Goal: Task Accomplishment & Management: Manage account settings

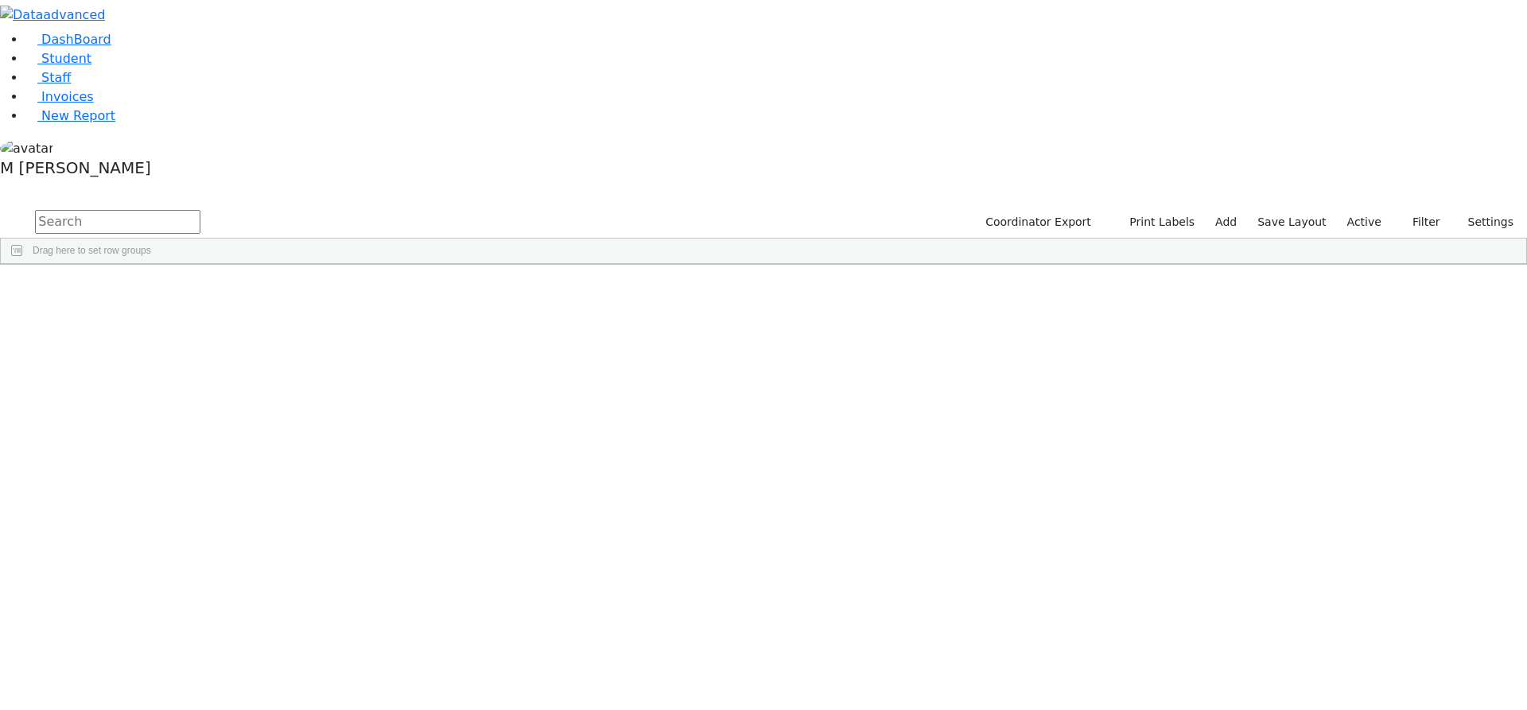
click at [200, 210] on input "text" at bounding box center [117, 222] width 165 height 24
type input "Frimy he"
click at [1369, 210] on label "Active" at bounding box center [1364, 222] width 49 height 25
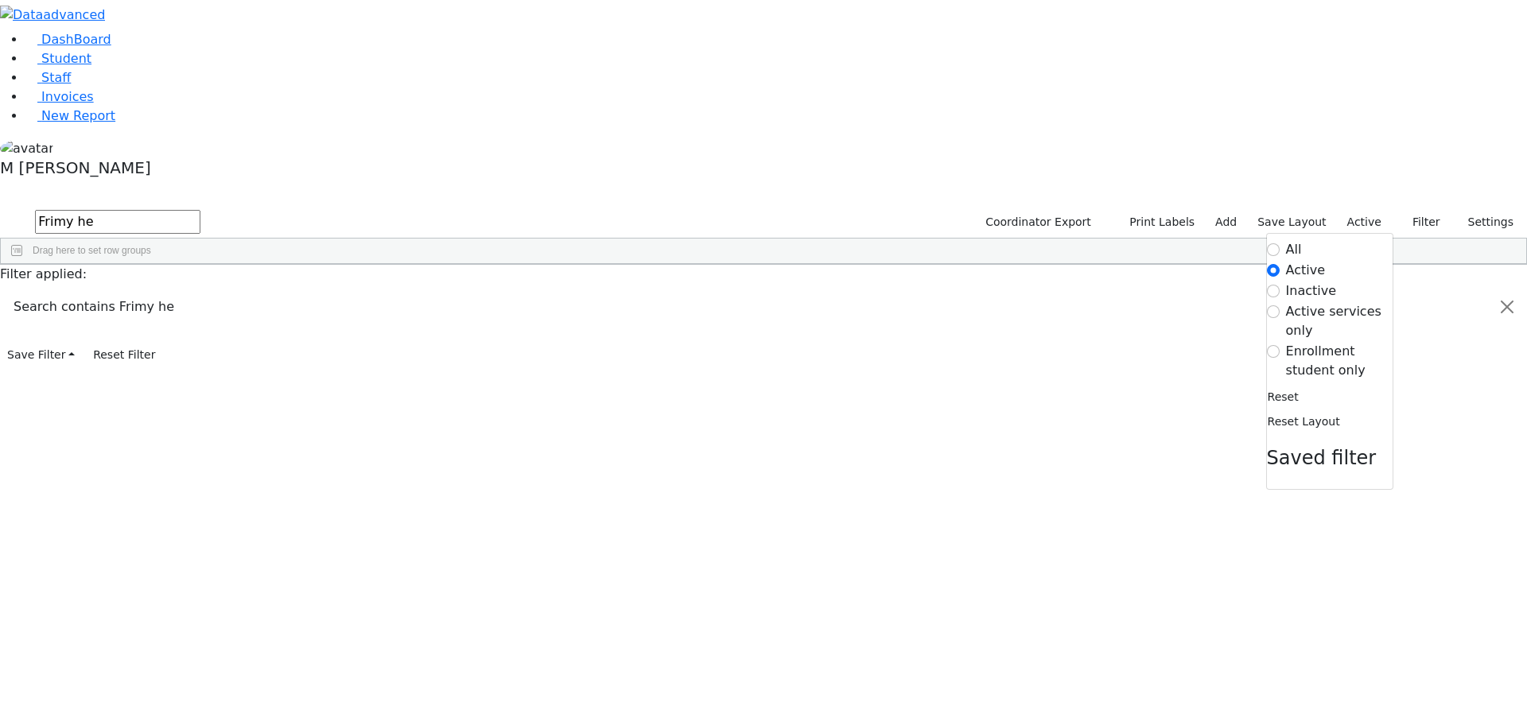
click at [1340, 342] on label "Enrollment student only" at bounding box center [1339, 361] width 107 height 38
click at [1280, 345] on input "Enrollment student only" at bounding box center [1273, 351] width 13 height 13
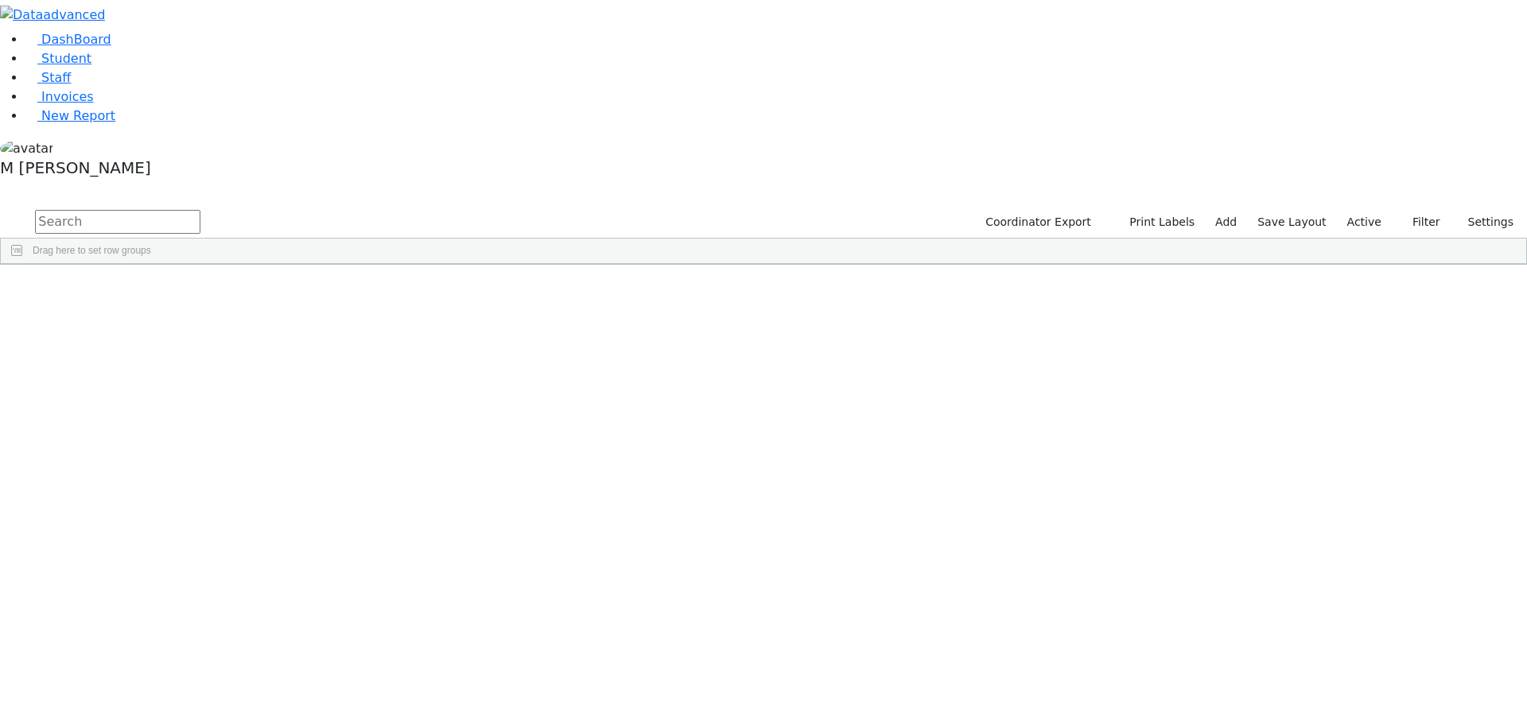
click at [1351, 210] on label "Active" at bounding box center [1364, 222] width 49 height 25
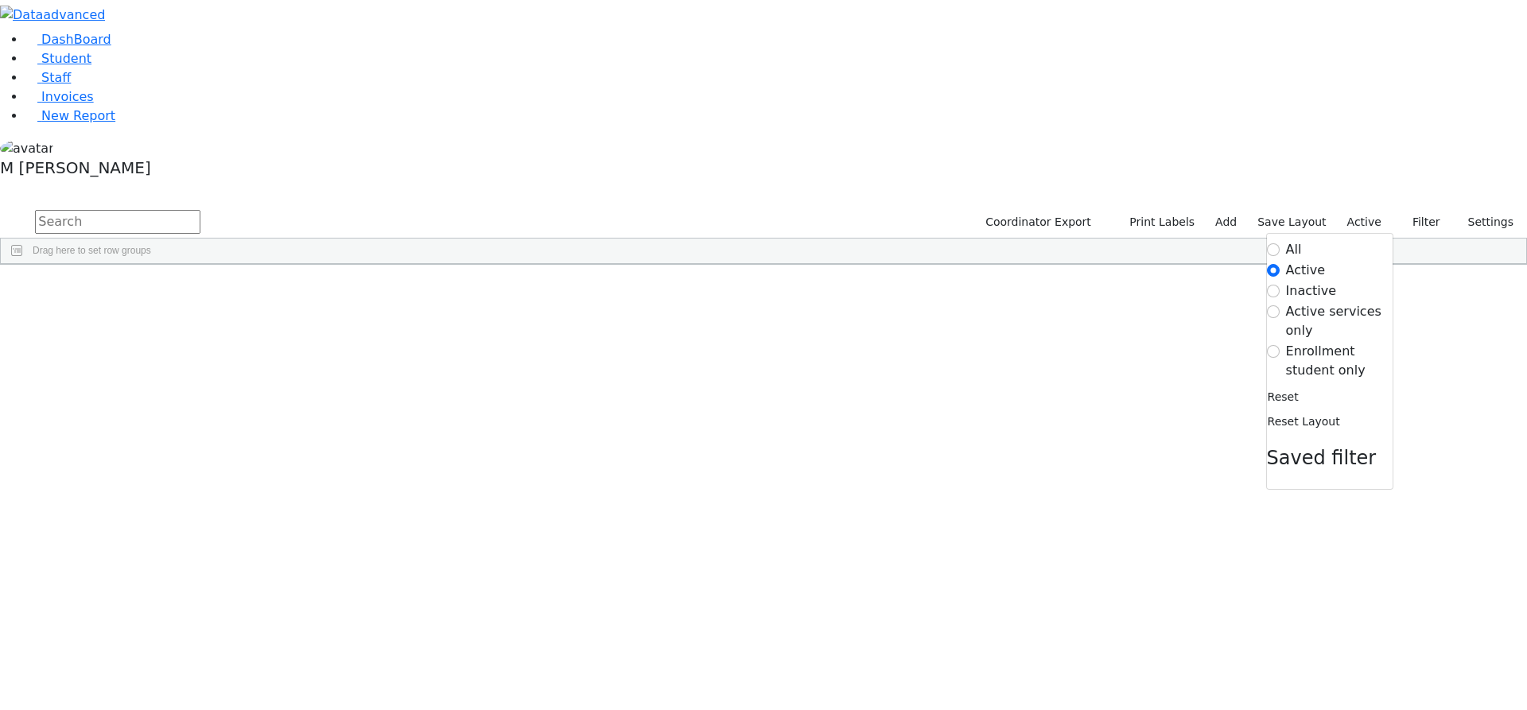
click at [1318, 342] on label "Enrollment student only" at bounding box center [1339, 361] width 107 height 38
click at [1280, 345] on input "Enrollment student only" at bounding box center [1273, 351] width 13 height 13
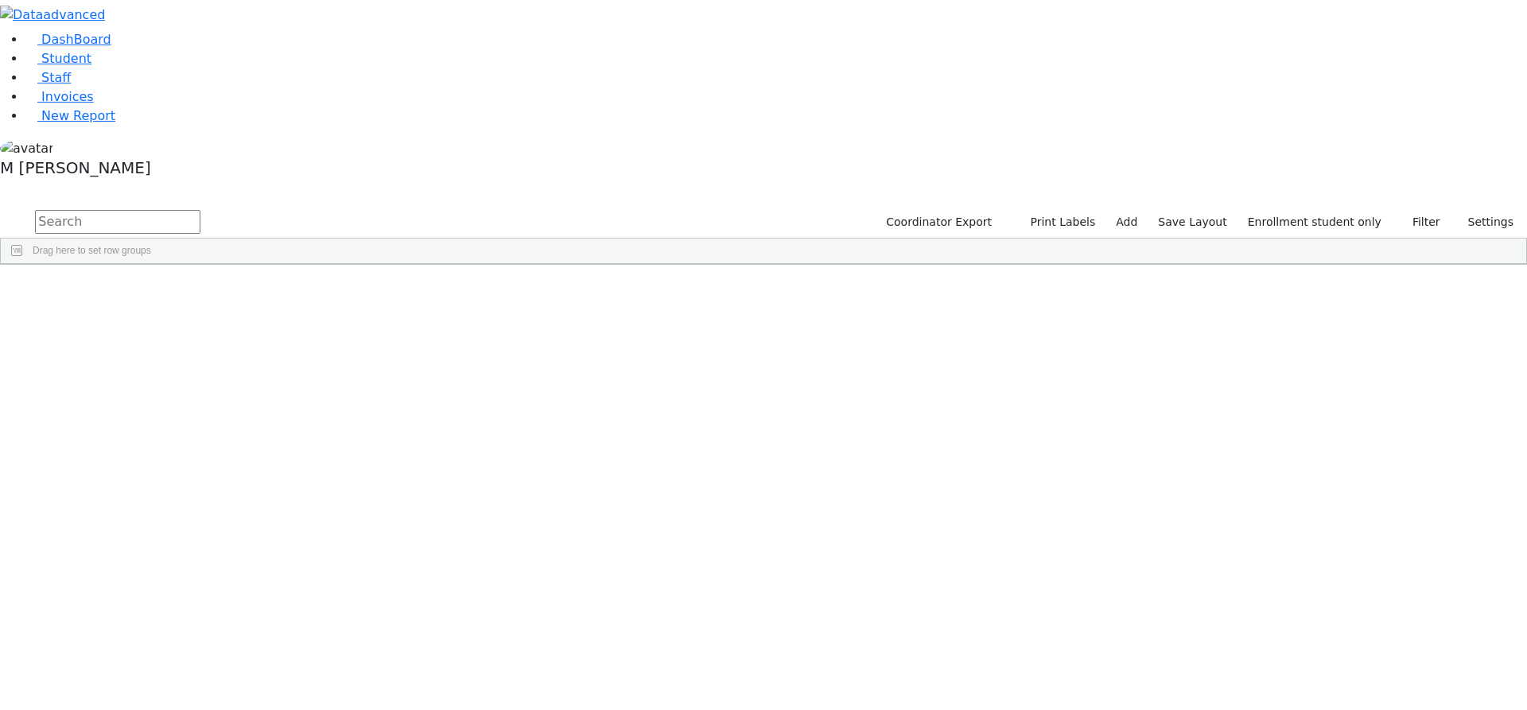
scroll to position [318, 0]
click at [236, 462] on div "Frimy" at bounding box center [198, 473] width 76 height 22
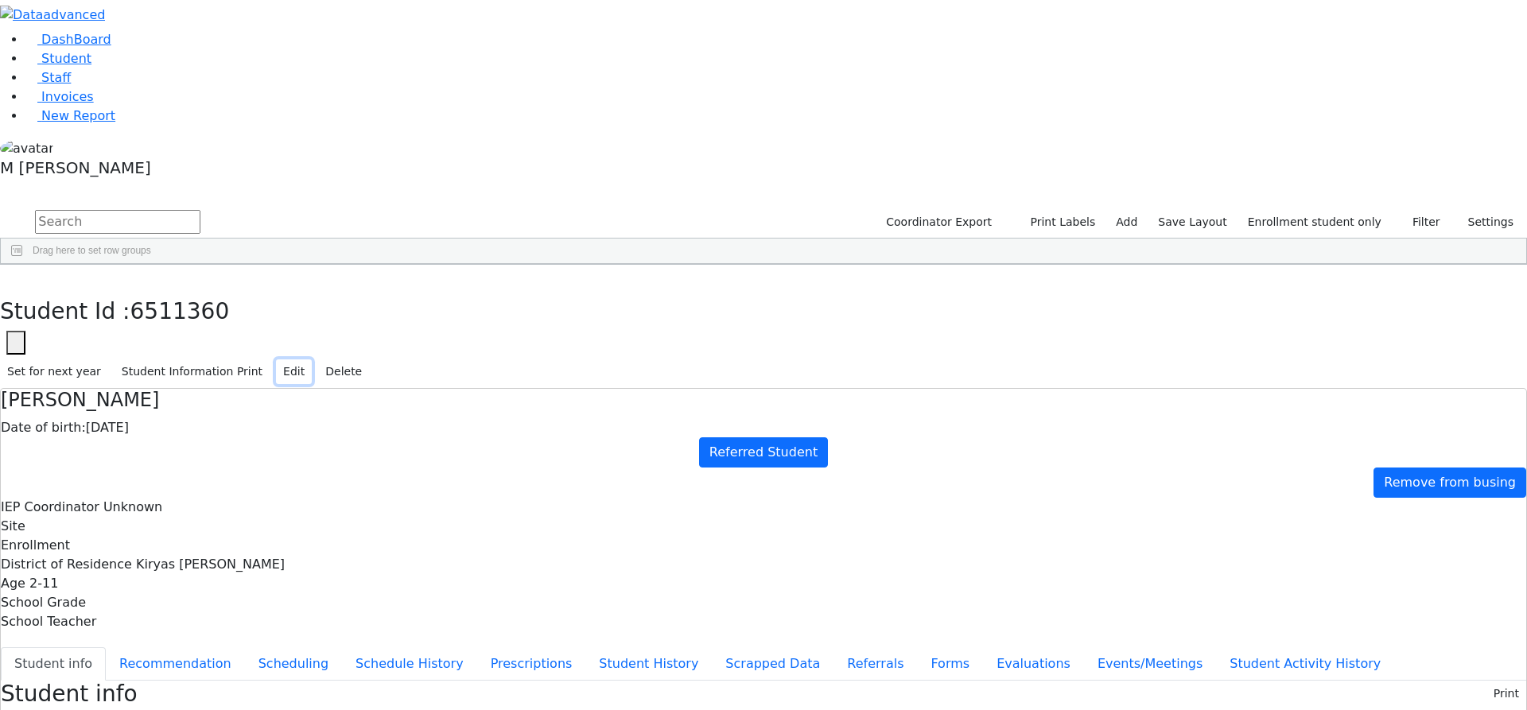
click at [312, 359] on button "Edit" at bounding box center [294, 371] width 36 height 25
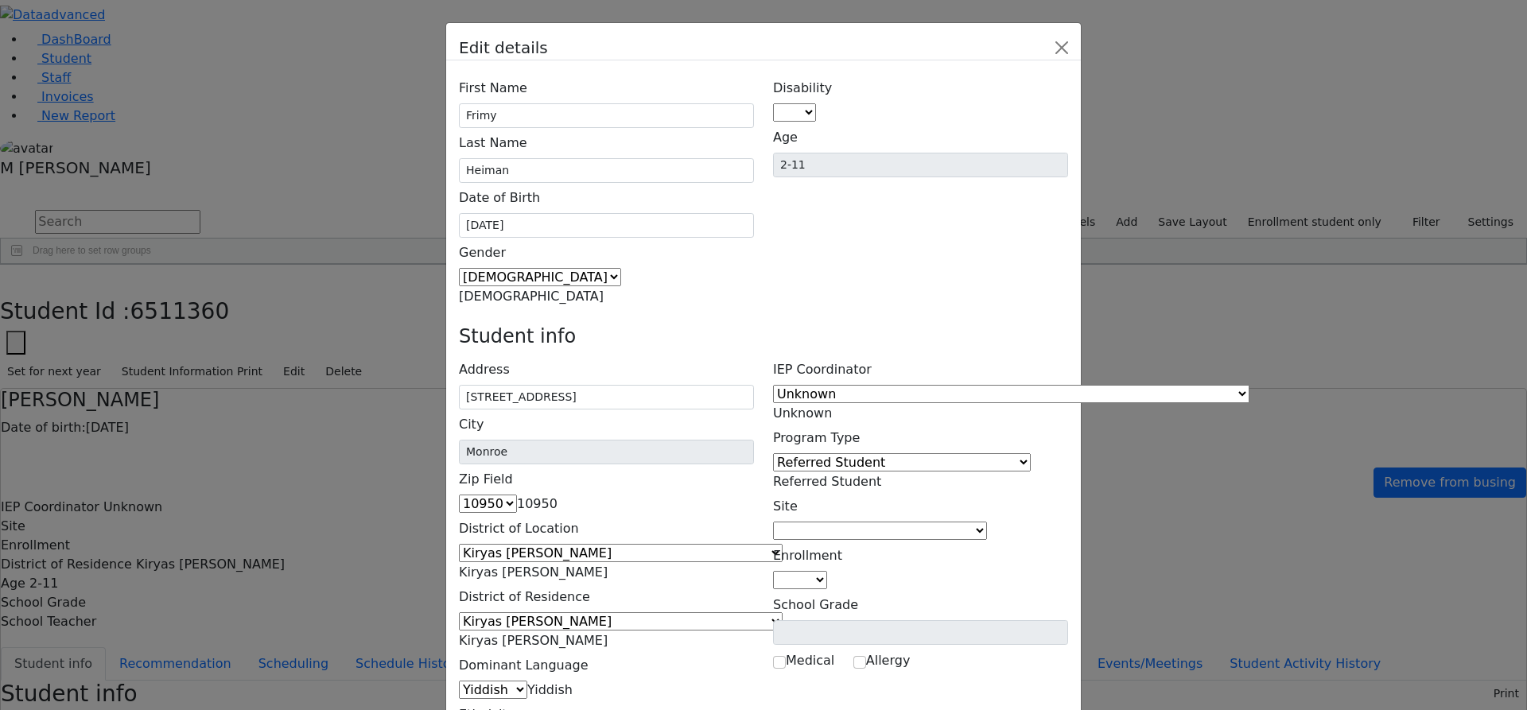
click at [881, 474] on span "Referred Student" at bounding box center [827, 481] width 108 height 15
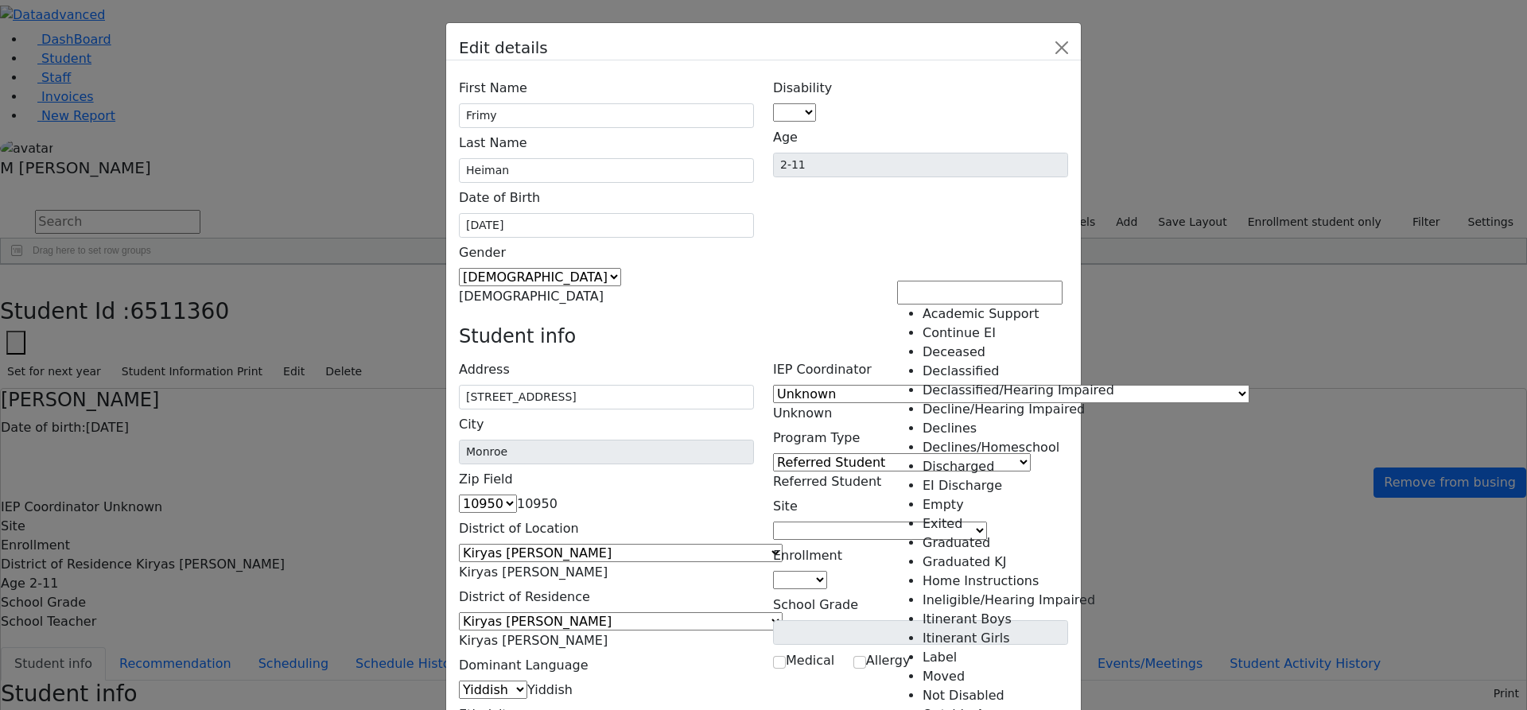
scroll to position [242, 0]
select select "15"
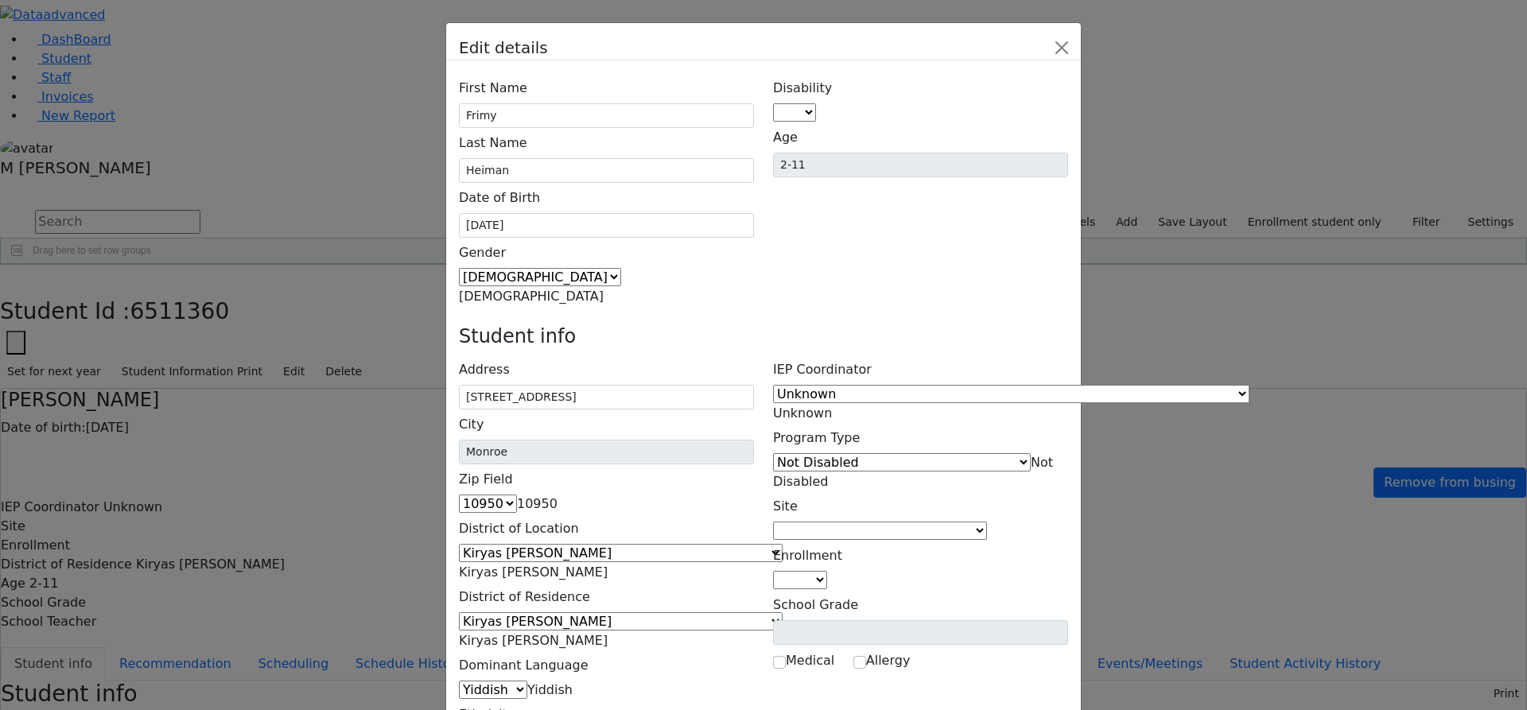
scroll to position [72, 0]
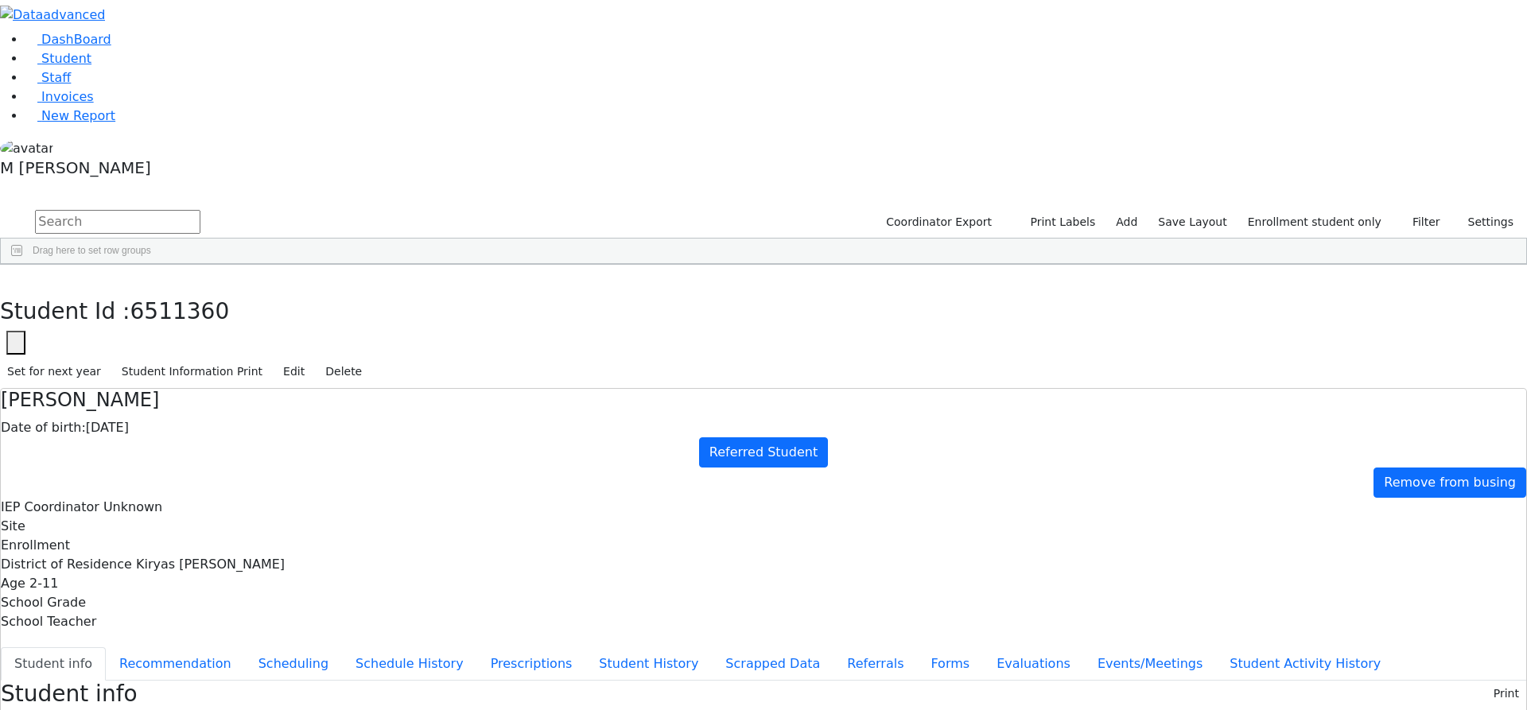
scroll to position [0, 0]
click at [245, 647] on button "Recommendation" at bounding box center [175, 663] width 139 height 33
checkbox input "true"
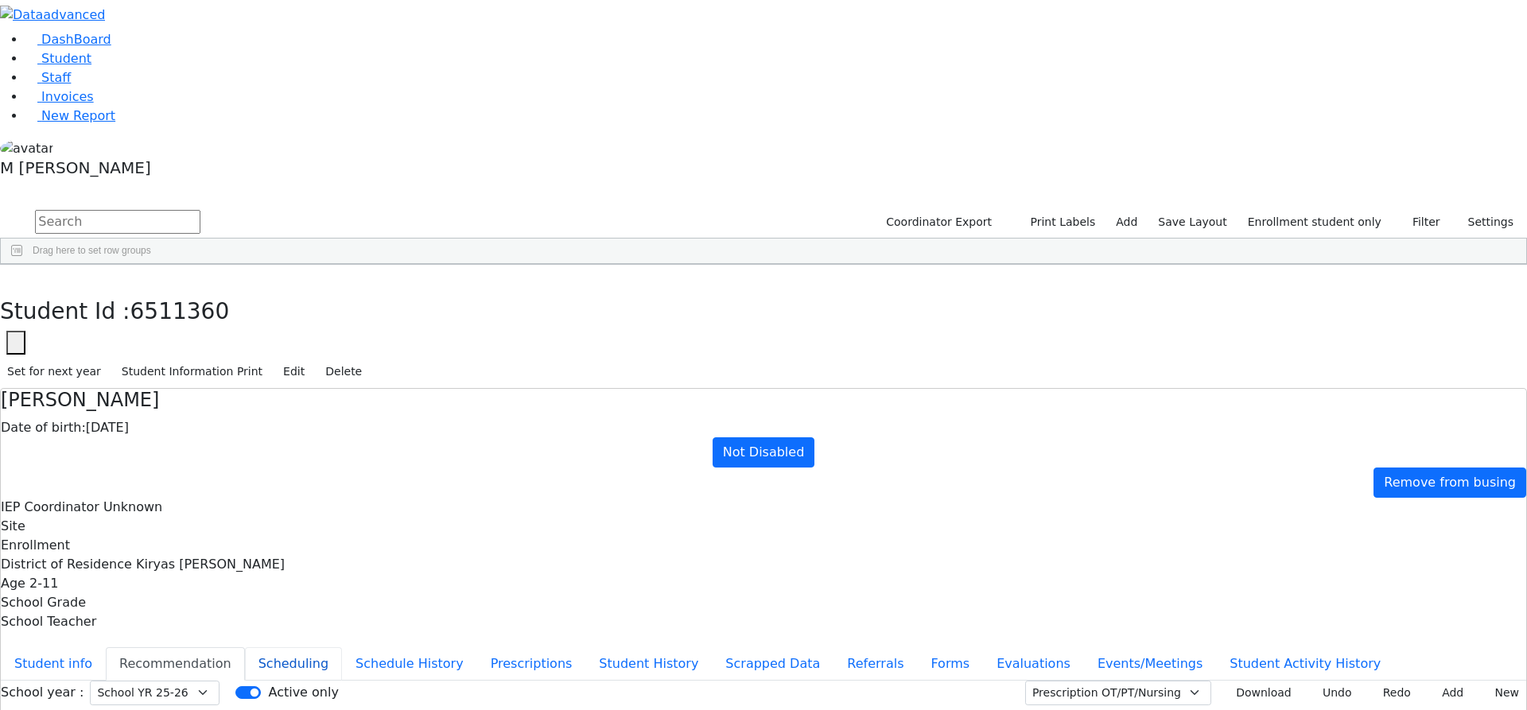
click at [342, 647] on button "Scheduling" at bounding box center [293, 663] width 97 height 33
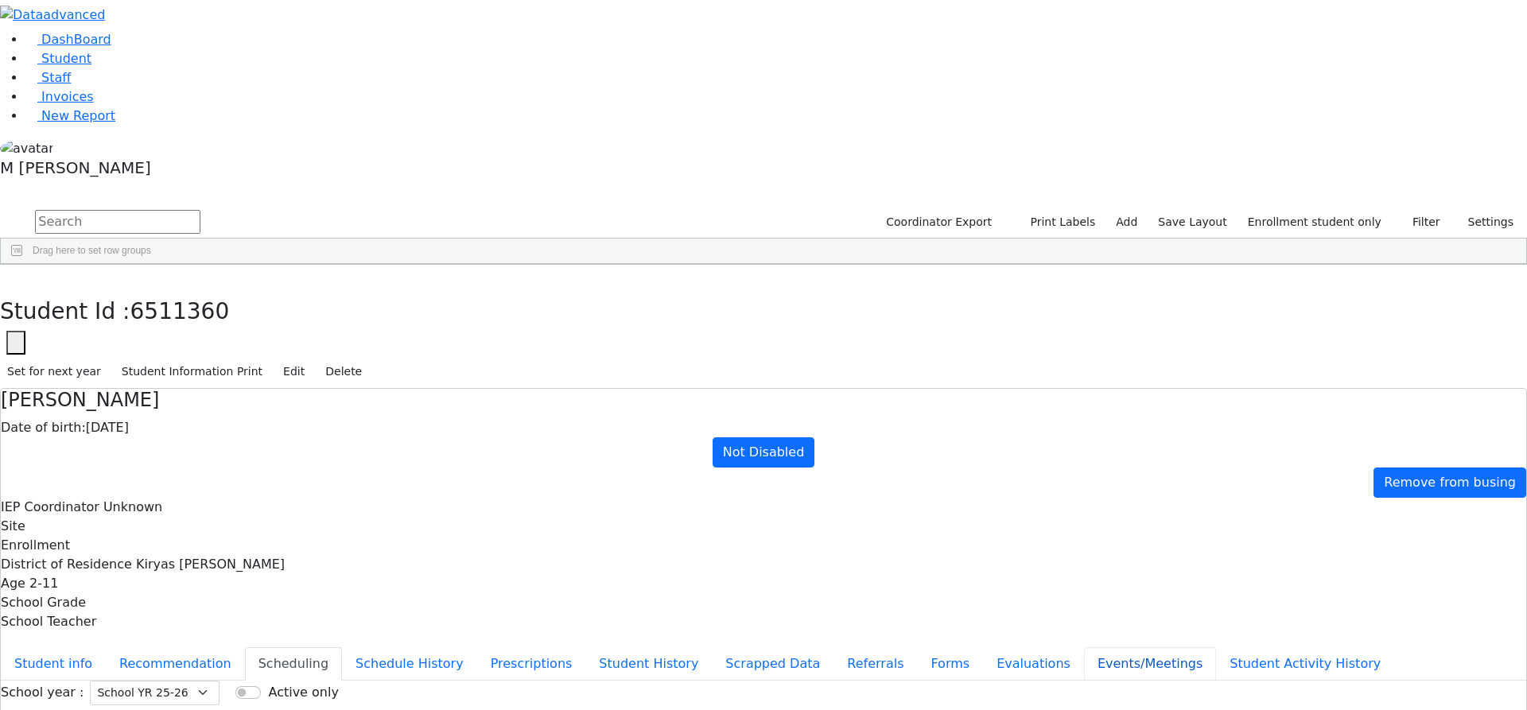
click at [1084, 647] on button "Events/Meetings" at bounding box center [1150, 663] width 132 height 33
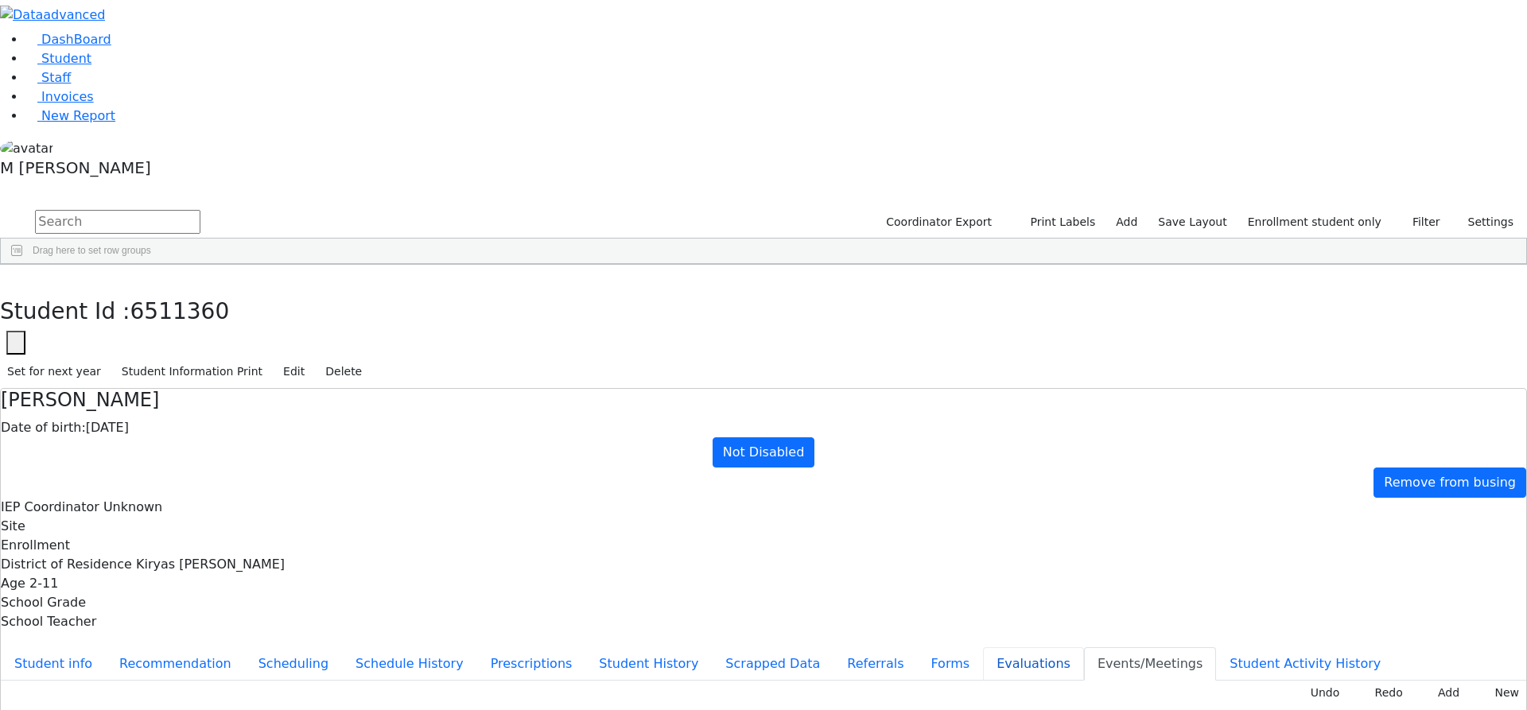
click at [983, 647] on button "Evaluations" at bounding box center [1033, 663] width 101 height 33
click at [16, 277] on icon "button" at bounding box center [11, 282] width 9 height 10
click at [1289, 210] on label "Enrollment student only" at bounding box center [1315, 222] width 148 height 25
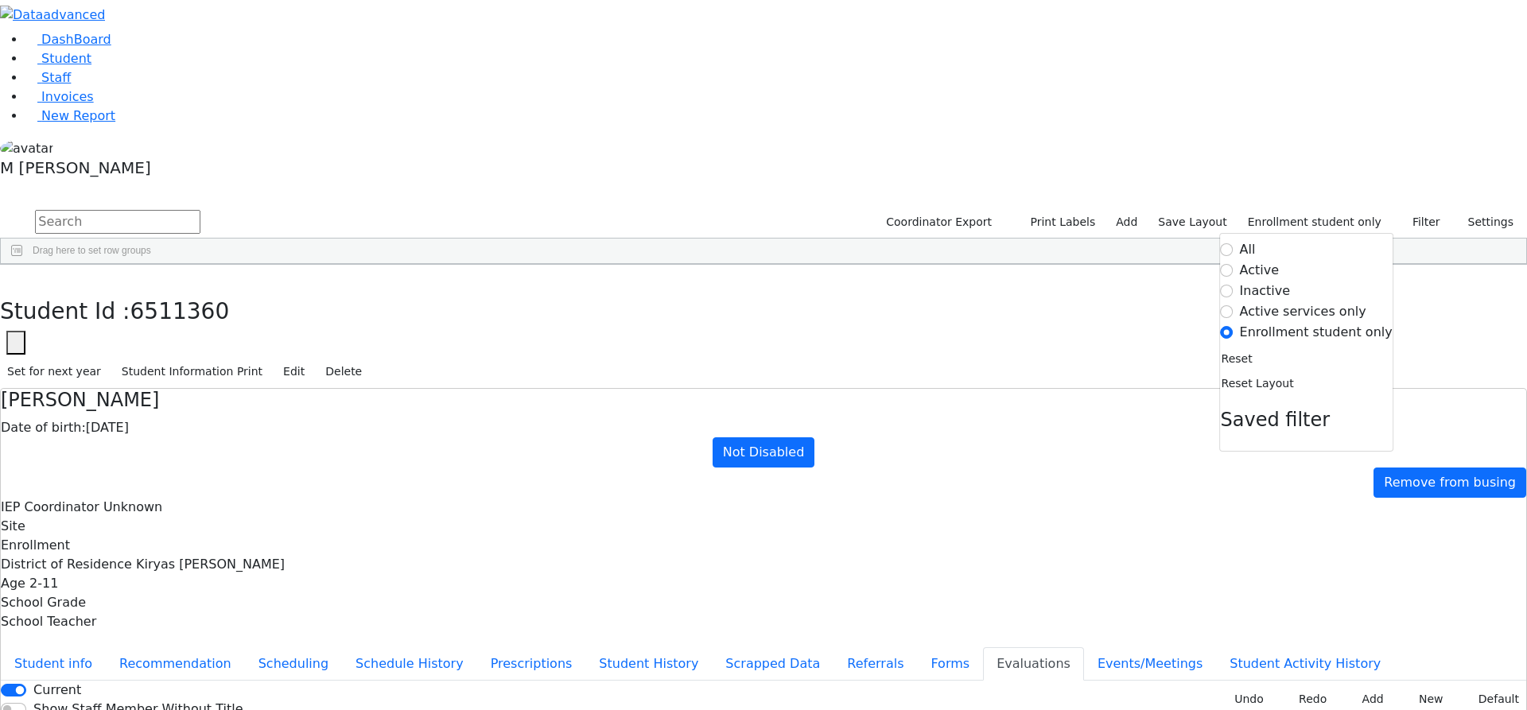
click at [1278, 323] on label "Enrollment student only" at bounding box center [1316, 332] width 153 height 19
click at [1233, 326] on input "Enrollment student only" at bounding box center [1227, 332] width 13 height 13
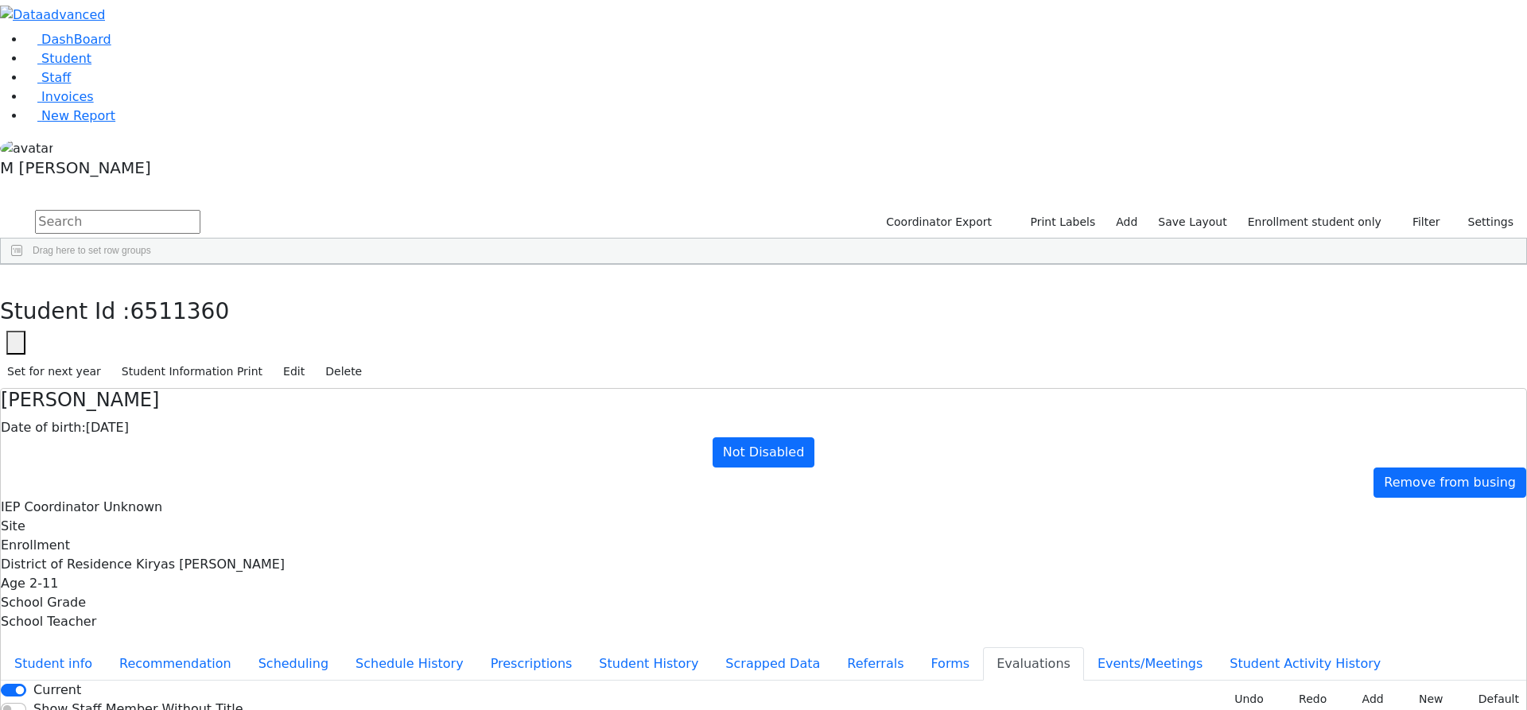
click at [1318, 210] on label "Enrollment student only" at bounding box center [1315, 222] width 148 height 25
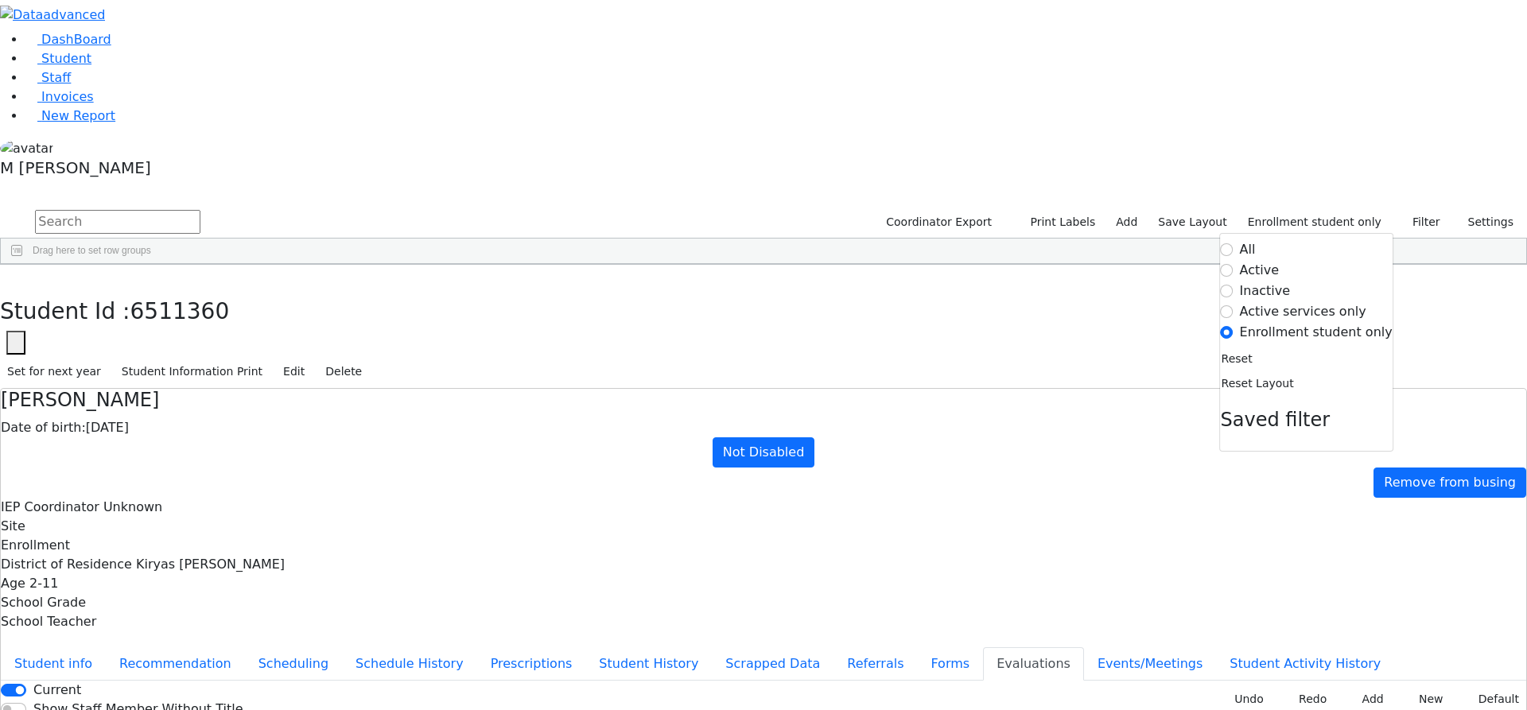
click at [1299, 323] on label "Enrollment student only" at bounding box center [1316, 332] width 153 height 19
click at [1233, 326] on input "Enrollment student only" at bounding box center [1227, 332] width 13 height 13
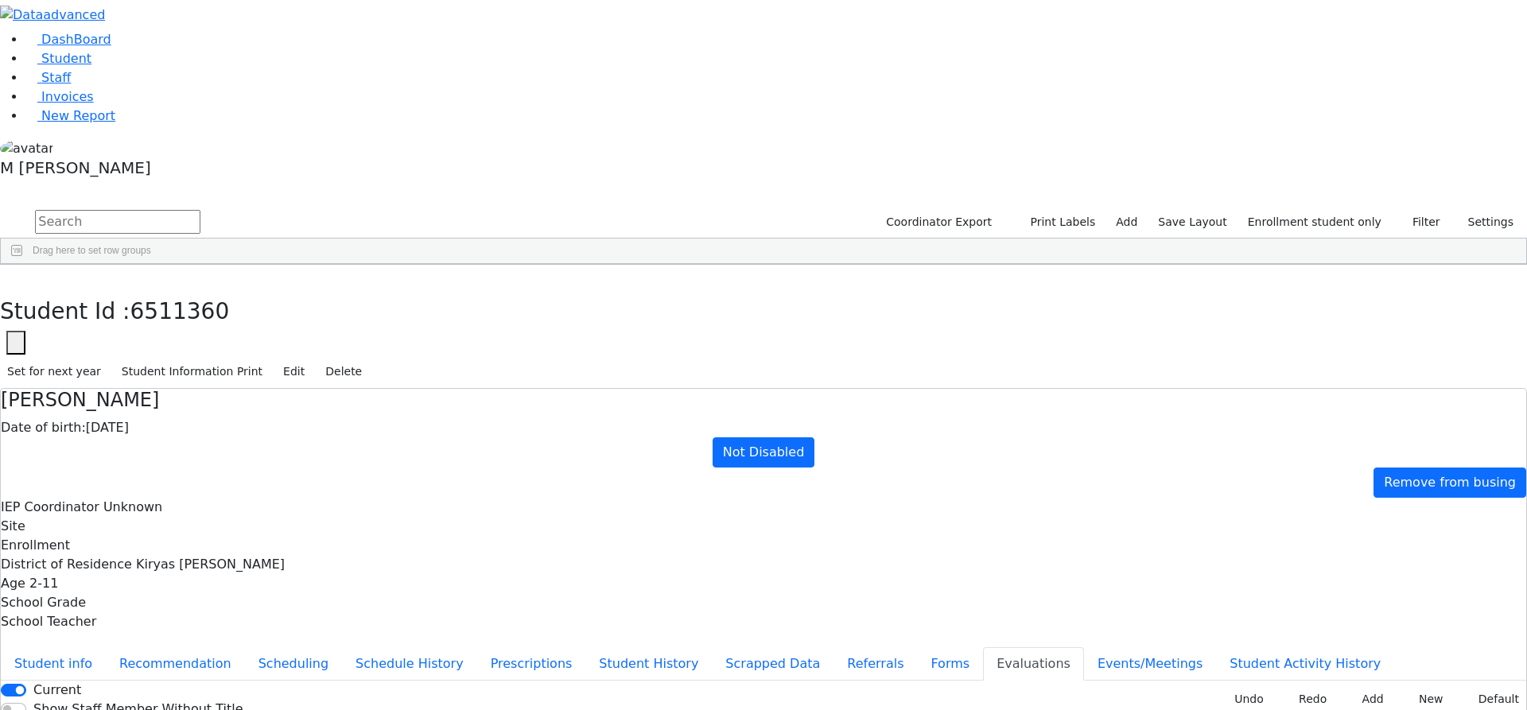
scroll to position [246, 0]
click at [236, 445] on div "Mordcha" at bounding box center [198, 456] width 76 height 22
click at [245, 647] on button "Recommendation" at bounding box center [175, 663] width 139 height 33
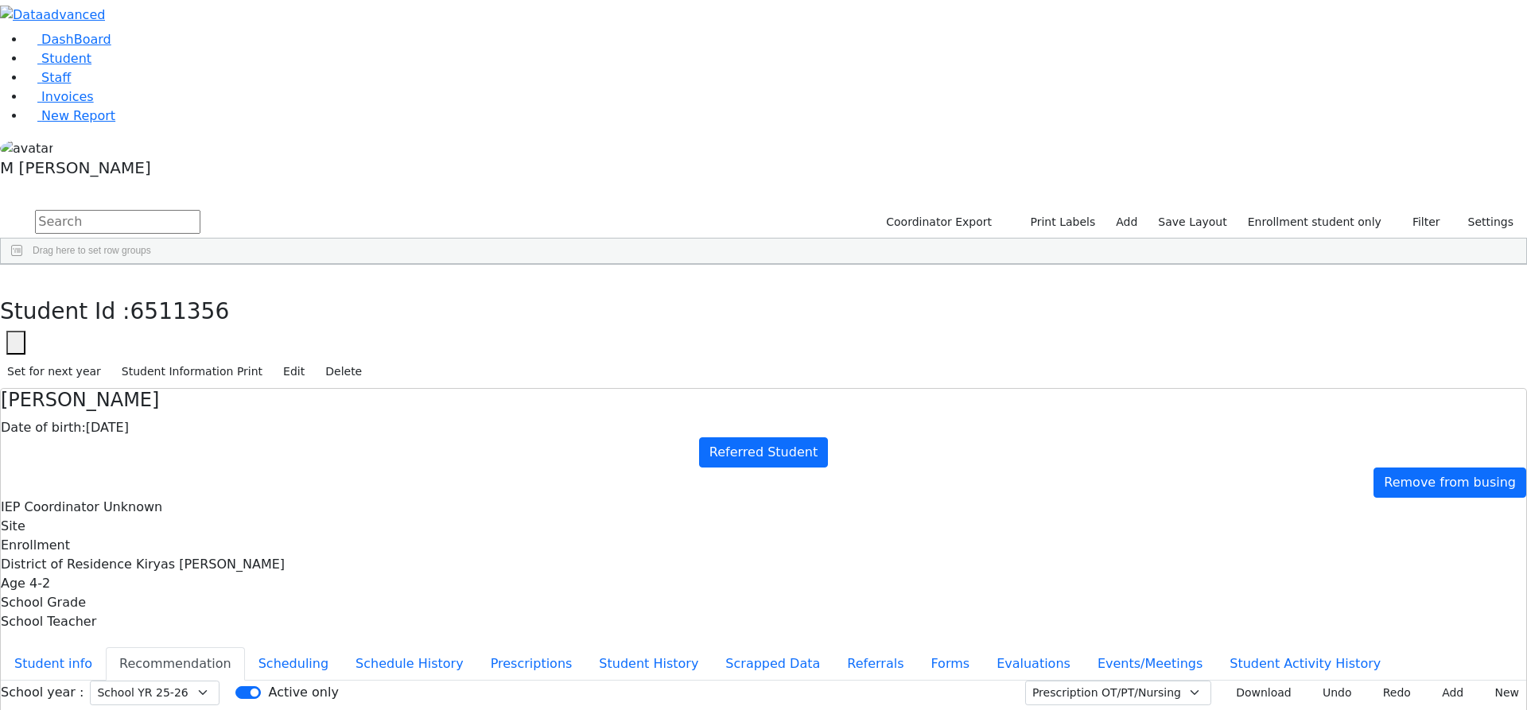
checkbox input "true"
click at [1485, 681] on button "New" at bounding box center [1501, 693] width 49 height 25
type input "[DATE]"
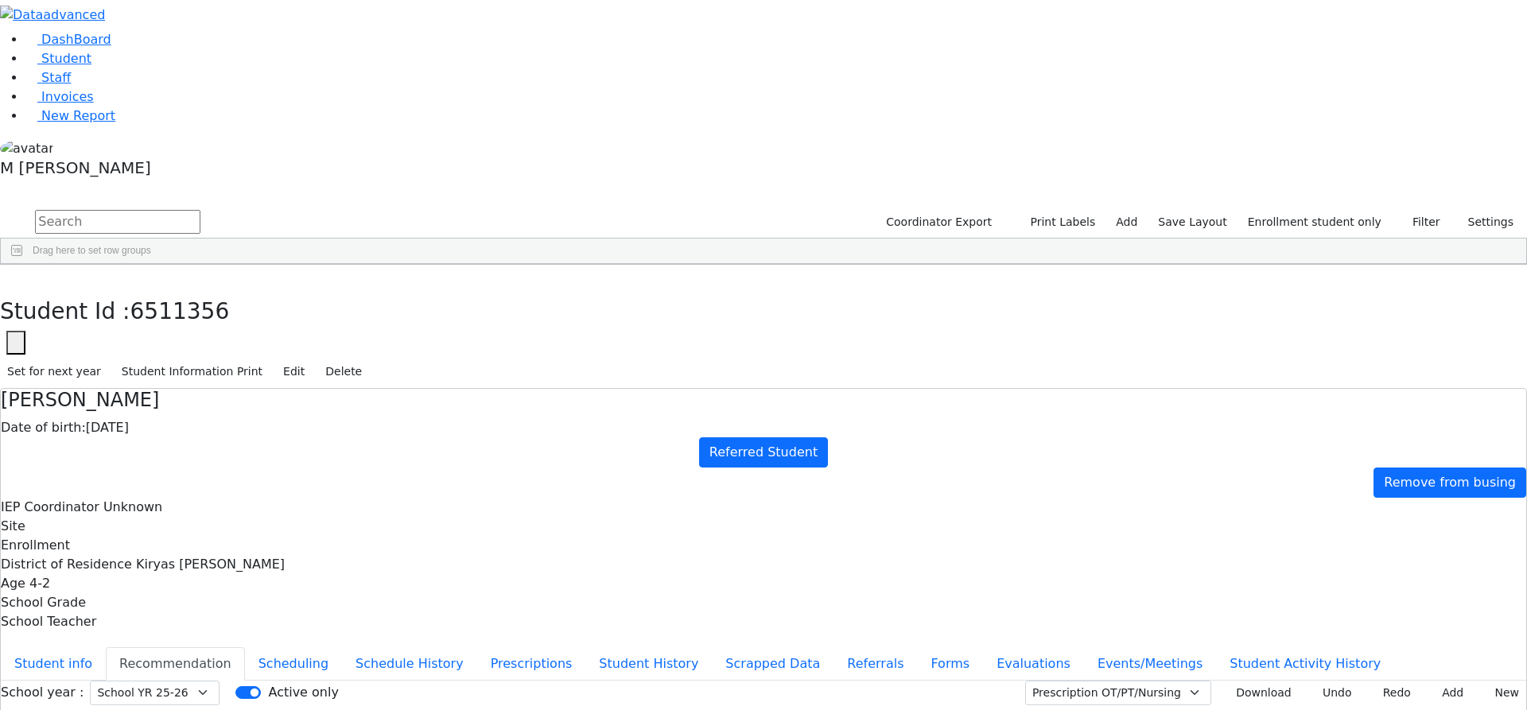
type input "[DATE]"
click at [1171, 681] on select "Prescription OT/PT/Nursing CPSE OT-PT Presscription Prescription2" at bounding box center [1118, 693] width 186 height 25
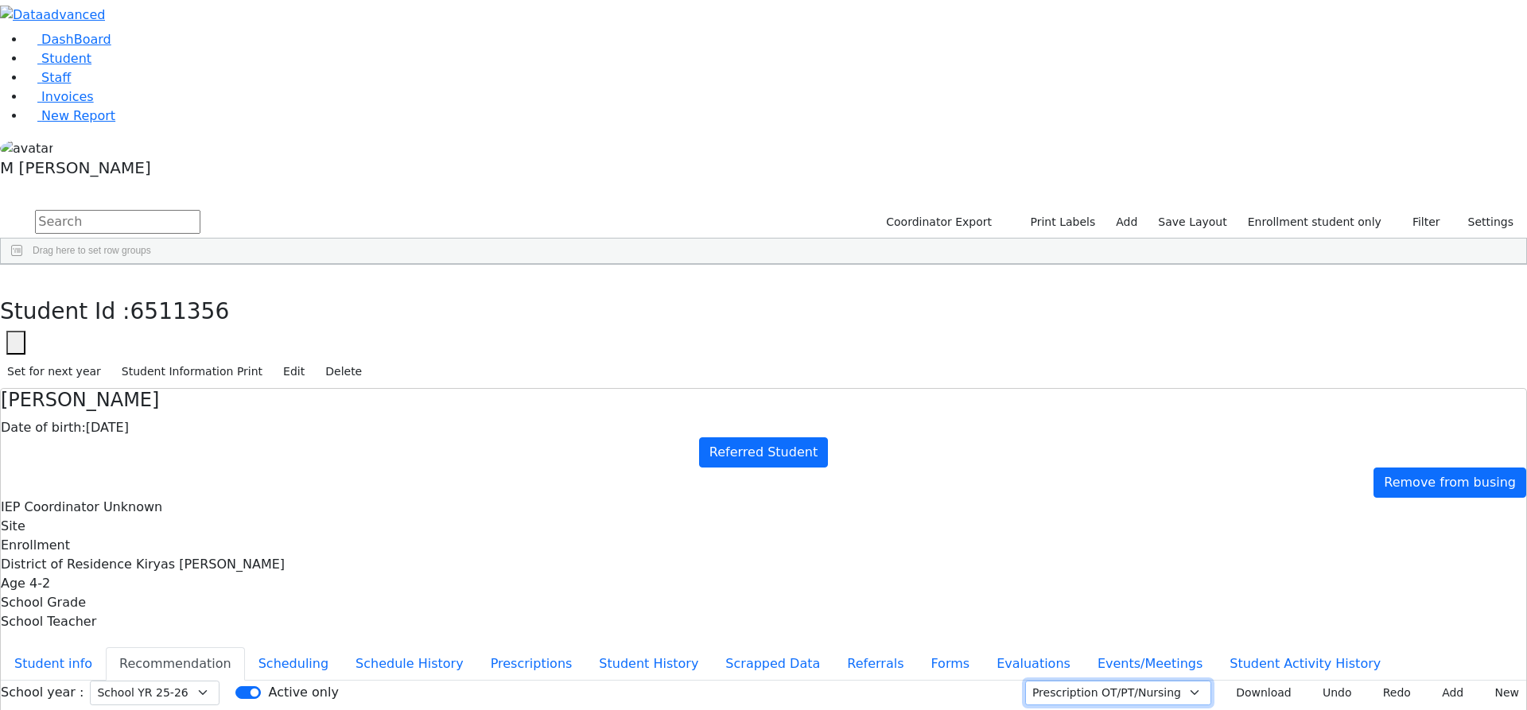
select select "CPSE OT-PT Presscription"
click at [1044, 681] on select "Prescription OT/PT/Nursing CPSE OT-PT Presscription Prescription2" at bounding box center [1118, 693] width 186 height 25
click at [1218, 681] on button "Download" at bounding box center [1258, 693] width 81 height 25
